Goal: Information Seeking & Learning: Learn about a topic

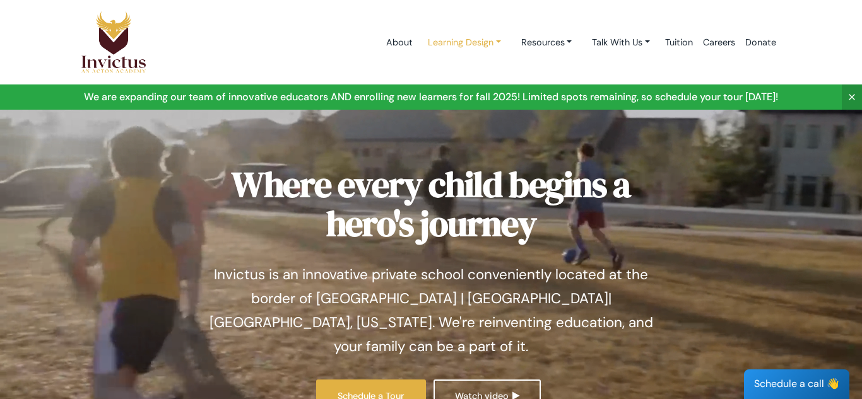
click at [442, 40] on link "Learning Design" at bounding box center [464, 42] width 93 height 23
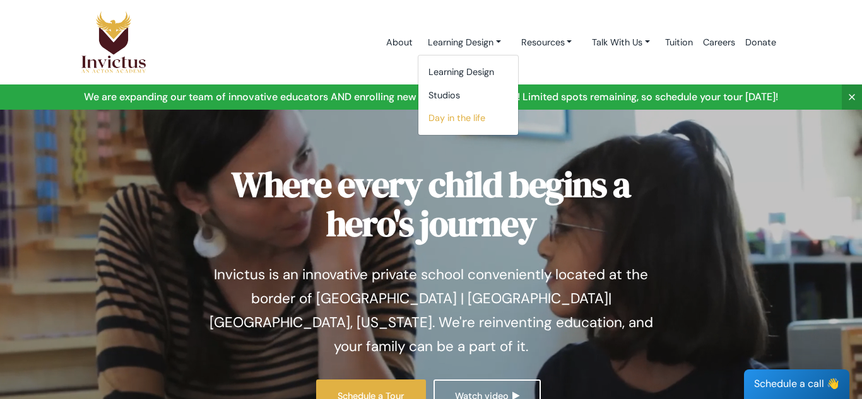
click at [455, 119] on link "Day in the life" at bounding box center [468, 118] width 100 height 23
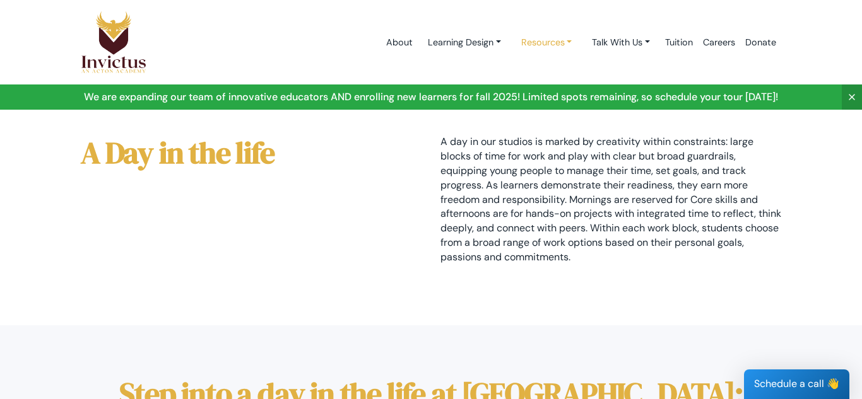
click at [551, 46] on link "Resources" at bounding box center [546, 42] width 71 height 23
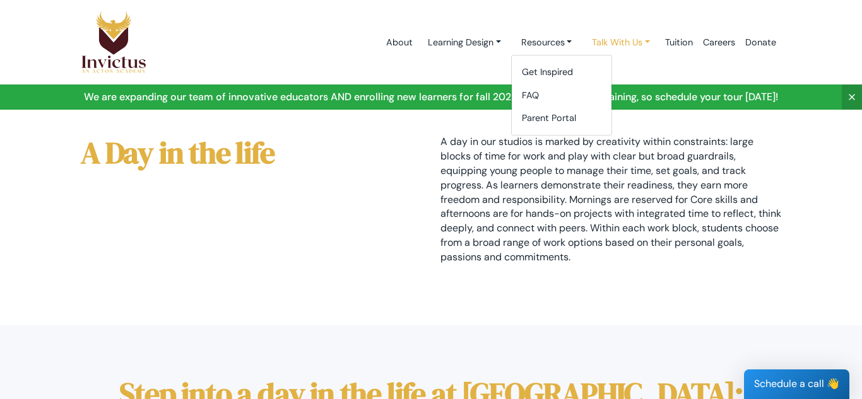
click at [604, 46] on link "Talk With Us" at bounding box center [621, 42] width 78 height 23
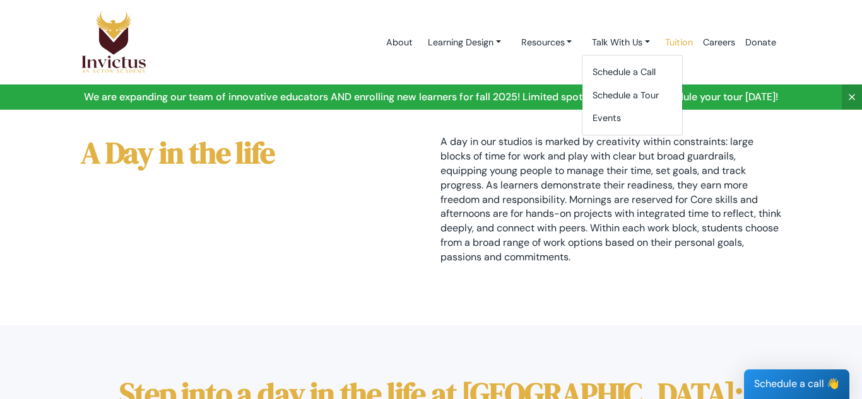
click at [683, 35] on link "Tuition" at bounding box center [679, 43] width 38 height 54
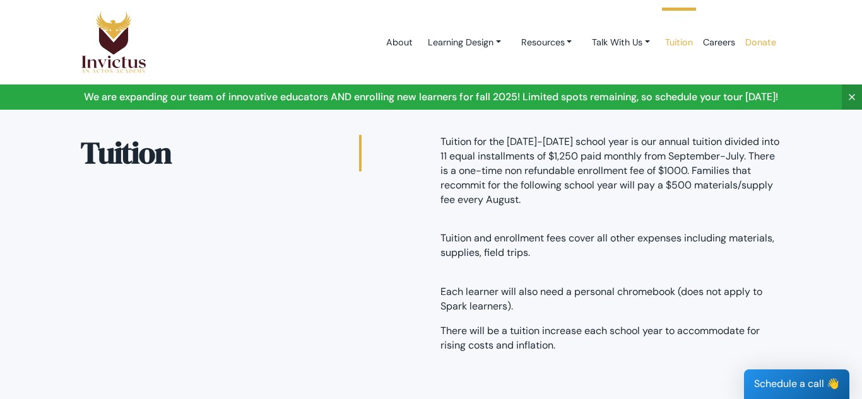
click at [758, 47] on link "Donate" at bounding box center [760, 43] width 41 height 54
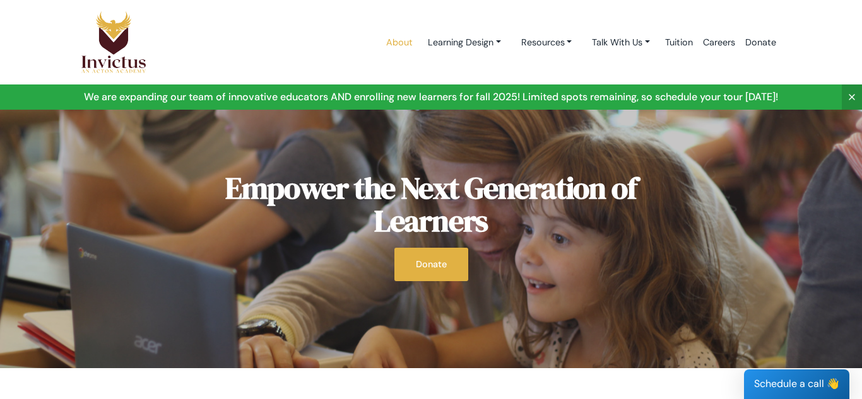
click at [391, 45] on link "About" at bounding box center [399, 43] width 37 height 54
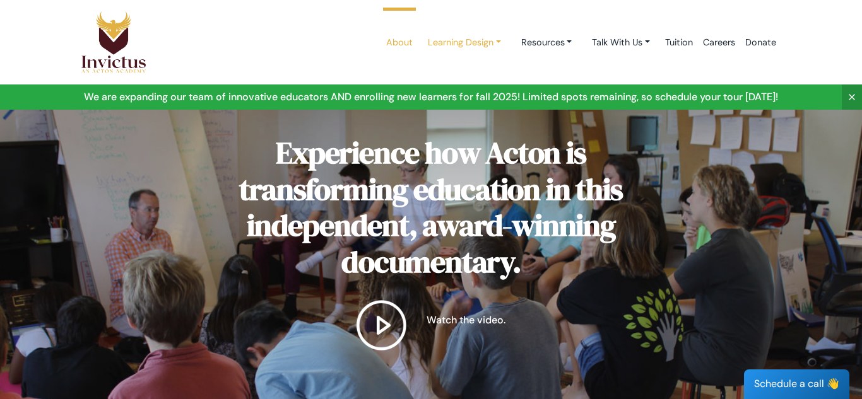
click at [432, 42] on link "Learning Design" at bounding box center [464, 42] width 93 height 23
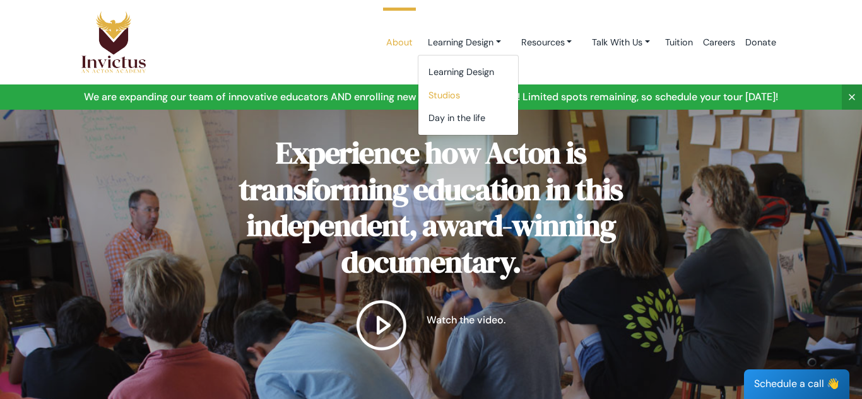
click at [439, 98] on link "Studios" at bounding box center [468, 95] width 100 height 23
